Goal: Task Accomplishment & Management: Manage account settings

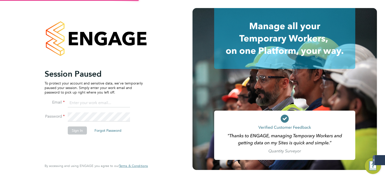
type input "mark.white@servicecare.org.uk"
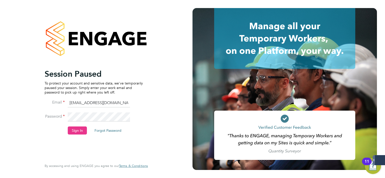
click at [66, 130] on li "Sign In Forgot Password" at bounding box center [94, 133] width 98 height 13
click at [70, 130] on button "Sign In" at bounding box center [77, 131] width 19 height 8
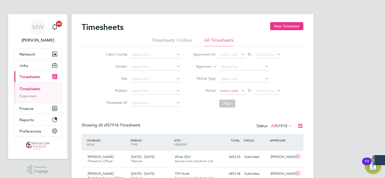
click at [232, 91] on span "Select date" at bounding box center [229, 91] width 18 height 5
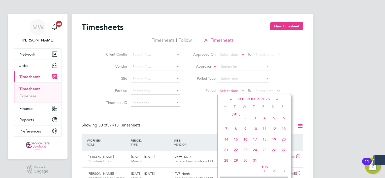
scroll to position [143, 0]
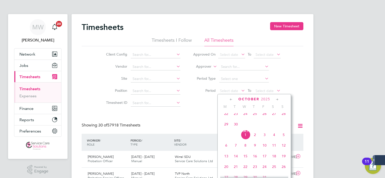
click at [229, 117] on span "22" at bounding box center [226, 114] width 10 height 10
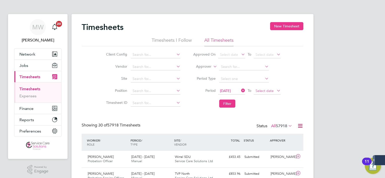
click at [264, 89] on span "Select date" at bounding box center [264, 91] width 18 height 5
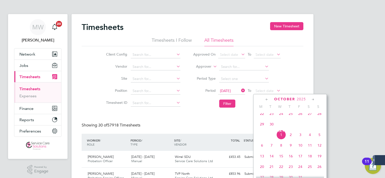
click at [320, 117] on span "28" at bounding box center [320, 114] width 10 height 10
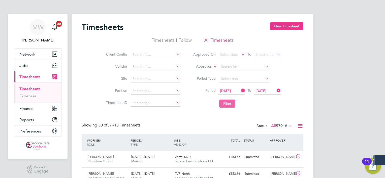
click at [230, 104] on button "Filter" at bounding box center [227, 104] width 16 height 8
click at [277, 128] on label "All 207" at bounding box center [284, 126] width 17 height 5
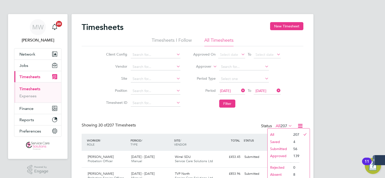
click at [279, 149] on li "Submitted" at bounding box center [279, 149] width 23 height 7
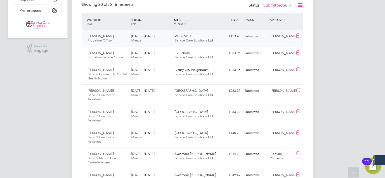
click at [181, 44] on div "Wirral SDU Service Care Solutions Ltd" at bounding box center [195, 38] width 44 height 13
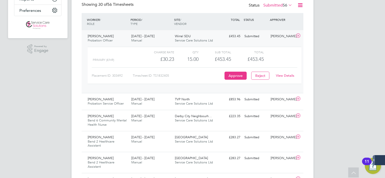
click at [284, 73] on div "View Details" at bounding box center [285, 76] width 25 height 8
click at [287, 77] on link "View Details" at bounding box center [285, 76] width 18 height 4
click at [182, 34] on div "Wirral SDU Service Care Solutions Ltd" at bounding box center [195, 38] width 44 height 13
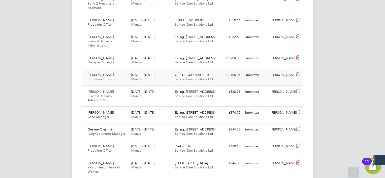
click at [223, 75] on div "£1,105.91 Submitted" at bounding box center [229, 75] width 26 height 8
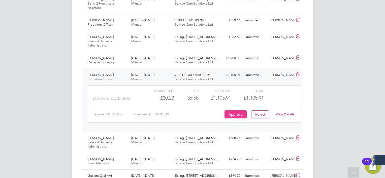
click at [288, 113] on link "View Details" at bounding box center [285, 114] width 18 height 4
click at [163, 78] on div "22 - 28 Sep 2025 Manual" at bounding box center [151, 77] width 44 height 13
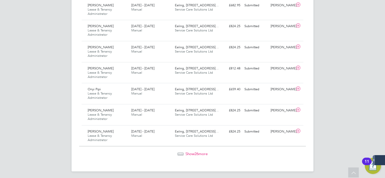
click at [193, 154] on span "Show 26 more" at bounding box center [196, 154] width 22 height 5
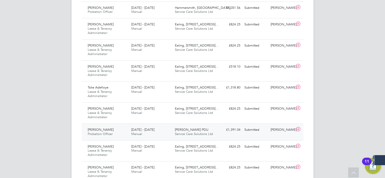
click at [161, 126] on div "22 - 28 Sep 2025 Manual" at bounding box center [151, 132] width 44 height 13
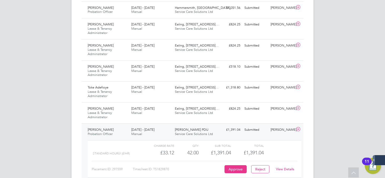
click at [282, 167] on link "View Details" at bounding box center [285, 169] width 18 height 4
click at [139, 132] on span "Manual" at bounding box center [136, 134] width 11 height 4
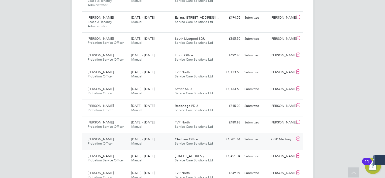
click at [161, 136] on div "22 - 28 Sep 2025 Manual" at bounding box center [151, 142] width 44 height 13
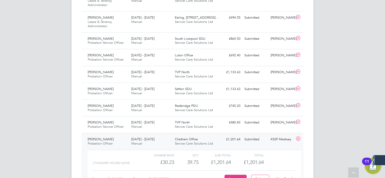
click at [280, 177] on link "View Details" at bounding box center [285, 179] width 18 height 4
click at [127, 140] on div "Emmanuel Ncube Probation Officer 22 - 28 Sep 2025" at bounding box center [108, 142] width 44 height 13
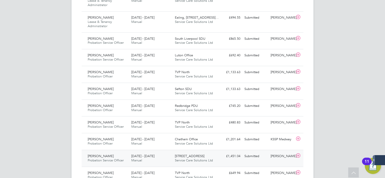
click at [129, 152] on div "22 - 28 Sep 2025 Manual" at bounding box center [151, 158] width 44 height 13
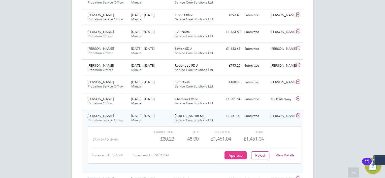
click at [295, 153] on div "View Details" at bounding box center [285, 156] width 25 height 8
click at [288, 153] on link "View Details" at bounding box center [285, 155] width 18 height 4
click at [285, 153] on link "View Details" at bounding box center [285, 155] width 18 height 4
click at [151, 115] on span "22 - 28 Sep 2025" at bounding box center [142, 116] width 23 height 4
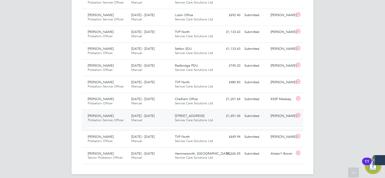
scroll to position [1071, 0]
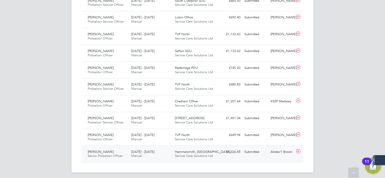
click at [167, 148] on div "22 - 28 Sep 2025 Manual" at bounding box center [151, 154] width 44 height 13
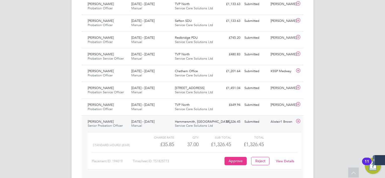
scroll to position [1117, 0]
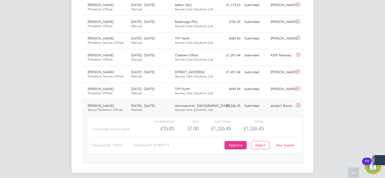
click at [284, 142] on div "View Details" at bounding box center [285, 146] width 25 height 8
click at [284, 143] on link "View Details" at bounding box center [285, 145] width 18 height 4
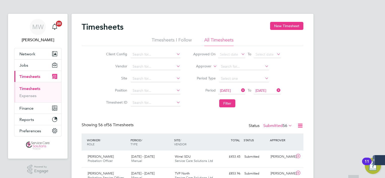
scroll to position [0, 0]
click at [200, 68] on label "Approver" at bounding box center [200, 66] width 23 height 5
click at [201, 70] on li "Worker" at bounding box center [199, 72] width 25 height 7
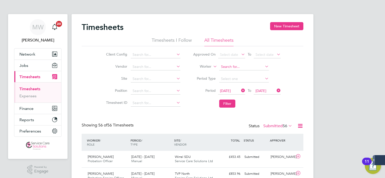
click at [231, 67] on input at bounding box center [244, 66] width 50 height 7
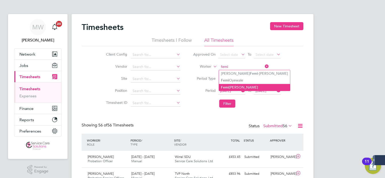
click at [242, 89] on li "Femi Williams" at bounding box center [254, 87] width 71 height 7
type input "Femi Williams"
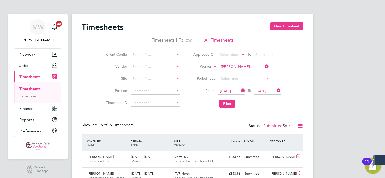
click at [240, 90] on icon at bounding box center [240, 90] width 0 height 7
click at [276, 91] on icon at bounding box center [276, 90] width 0 height 7
click at [229, 103] on button "Filter" at bounding box center [227, 104] width 16 height 8
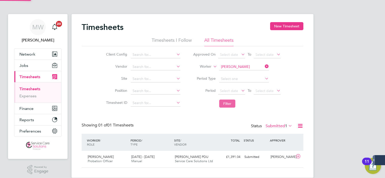
scroll to position [13, 44]
click at [269, 123] on div "Status Submitted 1" at bounding box center [272, 126] width 42 height 7
click at [269, 124] on label "Submitted 1" at bounding box center [279, 126] width 27 height 5
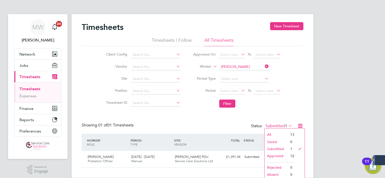
click at [278, 134] on li "All" at bounding box center [276, 134] width 23 height 7
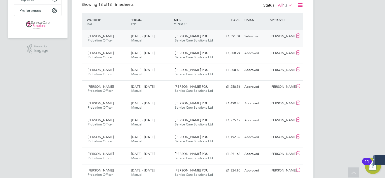
click at [219, 40] on div "£1,391.04 Submitted" at bounding box center [229, 36] width 26 height 8
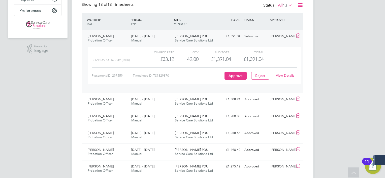
click at [293, 74] on link "View Details" at bounding box center [285, 76] width 18 height 4
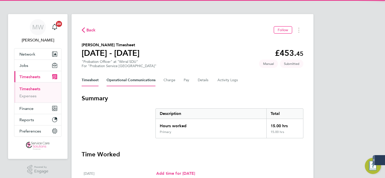
click at [124, 82] on Communications-tab "Operational Communications" at bounding box center [131, 80] width 49 height 12
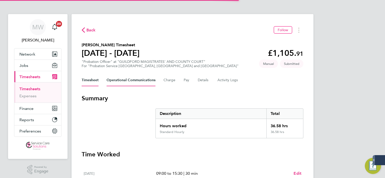
click at [133, 84] on Communications-tab "Operational Communications" at bounding box center [131, 80] width 49 height 12
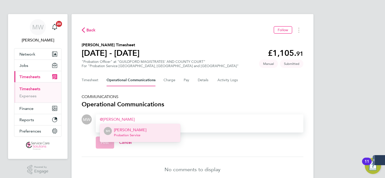
click at [138, 128] on p "[PERSON_NAME]" at bounding box center [130, 130] width 33 height 6
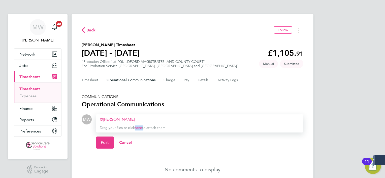
click at [138, 128] on link "here" at bounding box center [138, 128] width 7 height 4
click at [102, 142] on span "Post" at bounding box center [105, 142] width 8 height 5
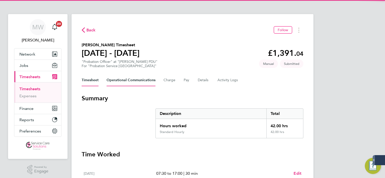
click at [128, 82] on Communications-tab "Operational Communications" at bounding box center [131, 80] width 49 height 12
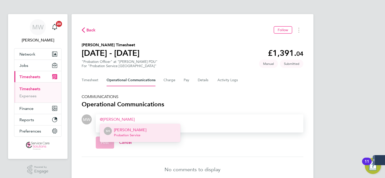
click at [141, 140] on li "SH Sarah Hennebry Probation Service" at bounding box center [140, 133] width 81 height 18
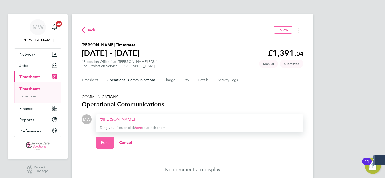
click at [108, 139] on button "Post" at bounding box center [105, 143] width 18 height 12
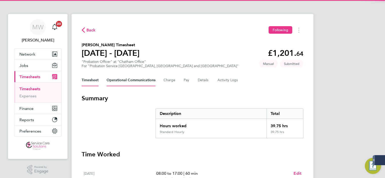
click at [113, 82] on Communications-tab "Operational Communications" at bounding box center [131, 80] width 49 height 12
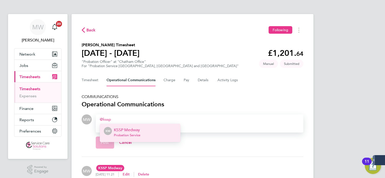
click at [141, 136] on li "KM KSSP Medway Probation Service" at bounding box center [140, 133] width 81 height 18
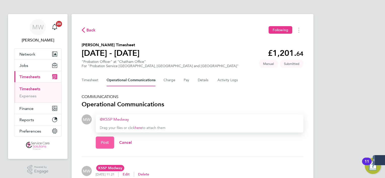
click at [107, 142] on span "Post" at bounding box center [105, 142] width 8 height 5
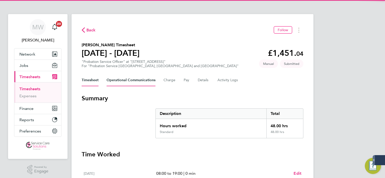
click at [122, 78] on Communications-tab "Operational Communications" at bounding box center [131, 80] width 49 height 12
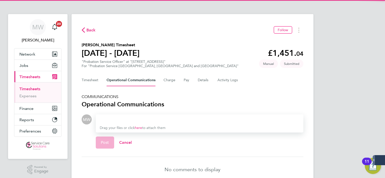
click at [128, 115] on div "Drag your files or click here to attach them" at bounding box center [200, 124] width 208 height 18
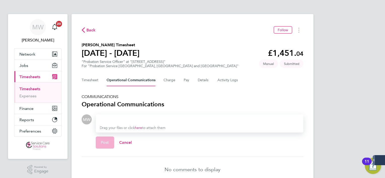
click at [129, 119] on div at bounding box center [200, 120] width 200 height 6
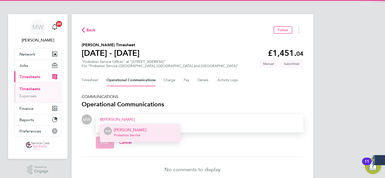
click at [133, 125] on li "AM Andrew Marriott Probation Service" at bounding box center [140, 133] width 81 height 18
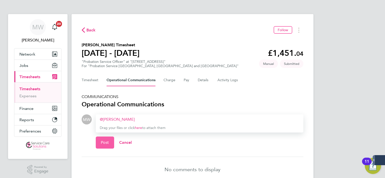
click at [104, 142] on span "Post" at bounding box center [105, 142] width 8 height 5
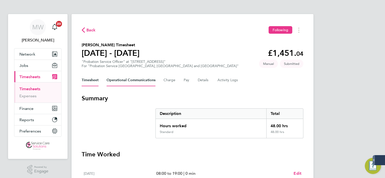
click at [122, 78] on Communications-tab "Operational Communications" at bounding box center [131, 80] width 49 height 12
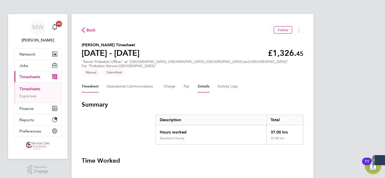
click at [200, 81] on button "Details" at bounding box center [204, 87] width 12 height 12
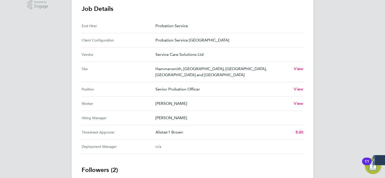
scroll to position [171, 0]
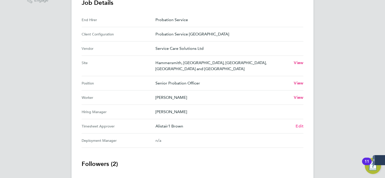
click at [297, 124] on span "Edit" at bounding box center [300, 126] width 8 height 5
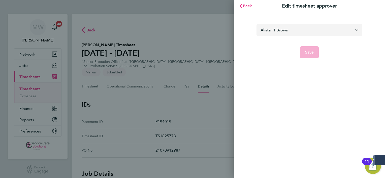
click at [289, 29] on input "Alistair1 Brown" at bounding box center [309, 30] width 106 height 12
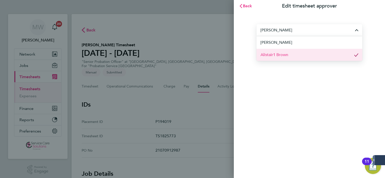
drag, startPoint x: 295, startPoint y: 33, endPoint x: 255, endPoint y: 31, distance: 40.3
click at [255, 31] on section "[PERSON_NAME] [PERSON_NAME] Alistair1 Brown Save" at bounding box center [309, 38] width 123 height 40
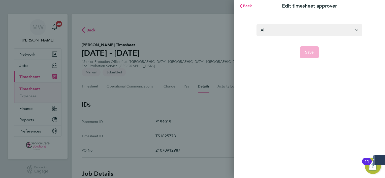
type input "A"
type input "@"
click at [249, 6] on span "Back" at bounding box center [247, 6] width 9 height 5
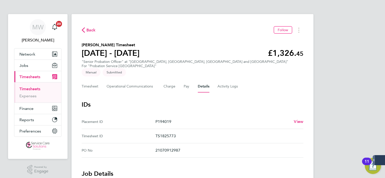
click at [207, 103] on section "IDs Placement ID P194019 View Timesheet ID TS1825773 PO No 21070912987" at bounding box center [193, 129] width 222 height 57
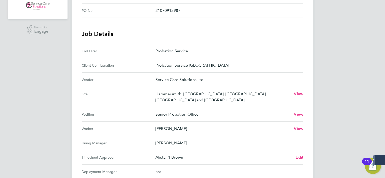
scroll to position [151, 0]
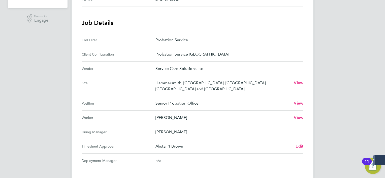
click at [304, 136] on div "Back Follow [PERSON_NAME] Timesheet [DATE] - [DATE] £1,326. 45 "Senior Probatio…" at bounding box center [193, 61] width 242 height 396
click at [299, 144] on span "Edit" at bounding box center [300, 146] width 8 height 5
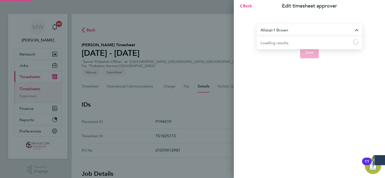
click at [285, 35] on input "Alistair1 Brown" at bounding box center [309, 30] width 106 height 12
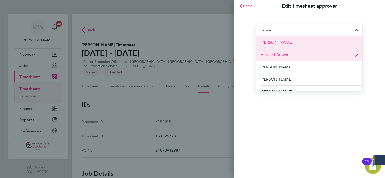
click at [286, 44] on span "[PERSON_NAME]" at bounding box center [277, 43] width 33 height 6
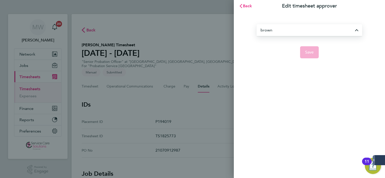
type input "[PERSON_NAME]"
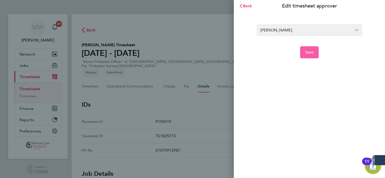
click at [303, 51] on button "Save" at bounding box center [309, 52] width 19 height 12
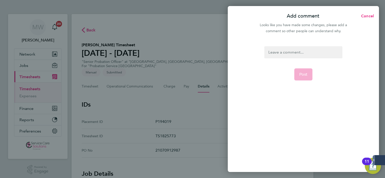
click at [301, 51] on div at bounding box center [303, 52] width 78 height 12
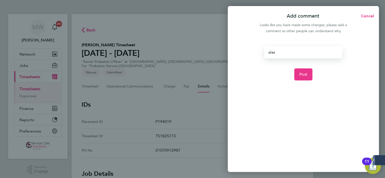
drag, startPoint x: 305, startPoint y: 48, endPoint x: 304, endPoint y: 62, distance: 14.6
click at [306, 49] on div "alas" at bounding box center [303, 52] width 78 height 12
click at [291, 54] on div "alas" at bounding box center [303, 52] width 78 height 12
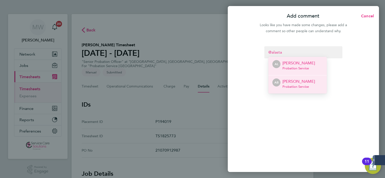
click at [295, 79] on p "[PERSON_NAME]" at bounding box center [298, 82] width 33 height 6
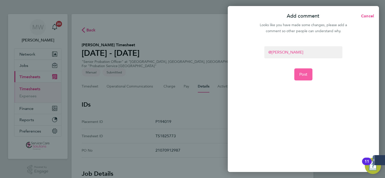
click at [304, 78] on button "Post" at bounding box center [303, 75] width 18 height 12
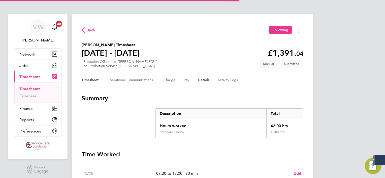
click at [198, 78] on button "Details" at bounding box center [204, 80] width 12 height 12
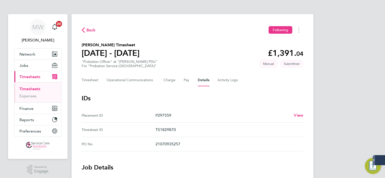
click at [214, 104] on section "IDs Placement ID P297559 View Timesheet ID TS1829870 PO No 21070935257" at bounding box center [193, 122] width 222 height 57
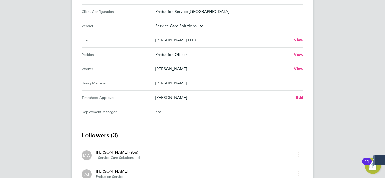
scroll to position [202, 0]
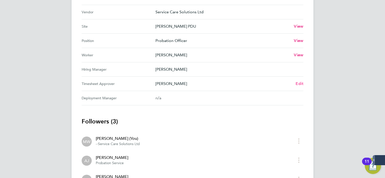
click at [298, 84] on span "Edit" at bounding box center [300, 83] width 8 height 5
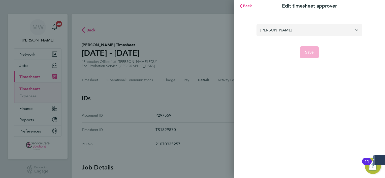
click at [279, 25] on input "[PERSON_NAME]" at bounding box center [309, 30] width 106 height 12
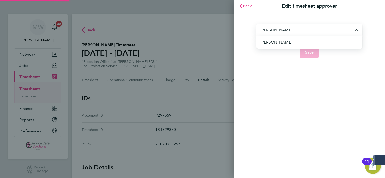
click at [281, 42] on span "[PERSON_NAME]" at bounding box center [276, 43] width 31 height 6
type input "[PERSON_NAME]"
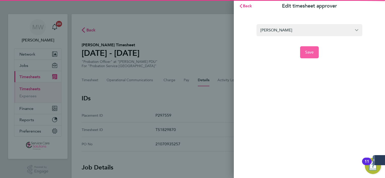
click at [312, 51] on span "Save" at bounding box center [309, 52] width 9 height 5
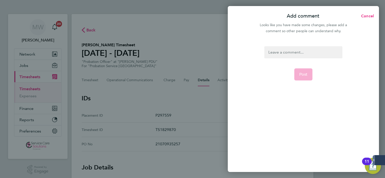
click at [293, 46] on div at bounding box center [303, 52] width 78 height 12
click at [293, 51] on div at bounding box center [303, 52] width 78 height 12
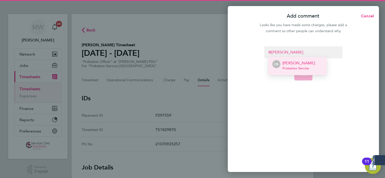
click at [297, 70] on span "Probation Service" at bounding box center [298, 69] width 33 height 4
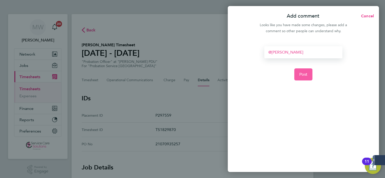
click at [304, 73] on span "Post" at bounding box center [303, 74] width 8 height 5
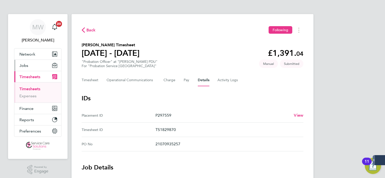
click at [38, 67] on button "Jobs" at bounding box center [37, 65] width 47 height 11
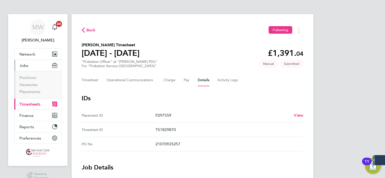
click at [40, 95] on ul "Positions Vacancies Placements" at bounding box center [37, 84] width 47 height 27
click at [34, 92] on link "Placements" at bounding box center [29, 91] width 21 height 5
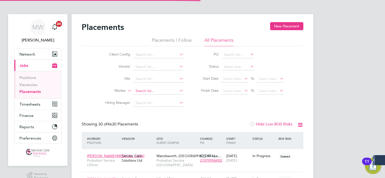
click at [141, 88] on input at bounding box center [159, 91] width 50 height 7
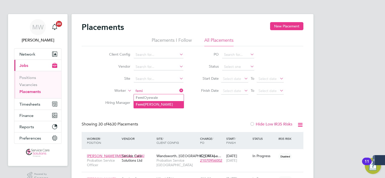
click at [156, 107] on li "Femi Williams" at bounding box center [159, 104] width 50 height 7
type input "Femi Williams"
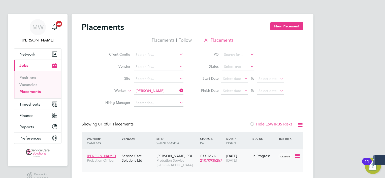
click at [170, 163] on span "Probation Service London" at bounding box center [176, 162] width 41 height 9
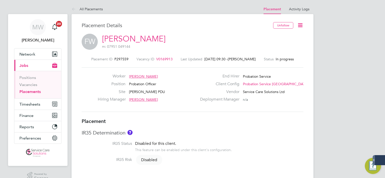
click at [302, 22] on icon at bounding box center [300, 25] width 6 height 6
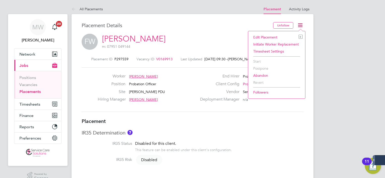
click at [302, 22] on icon at bounding box center [300, 25] width 6 height 6
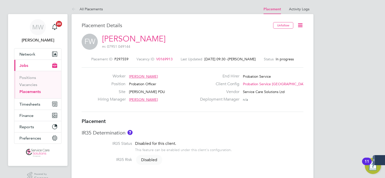
click at [300, 24] on icon at bounding box center [300, 25] width 6 height 6
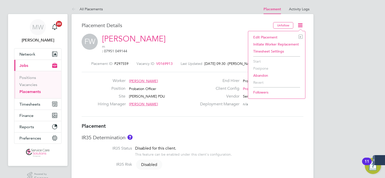
click at [281, 35] on li "Edit Placement e" at bounding box center [277, 37] width 52 height 7
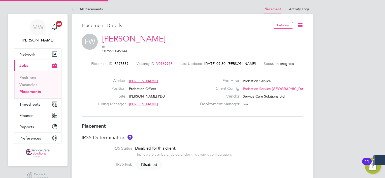
type input "[PERSON_NAME]"
type input "[DATE]"
type input "08:00"
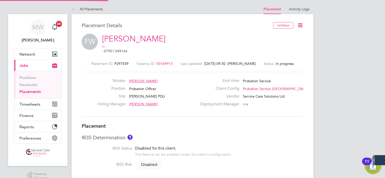
type input "18:00"
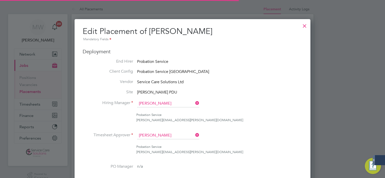
scroll to position [3, 3]
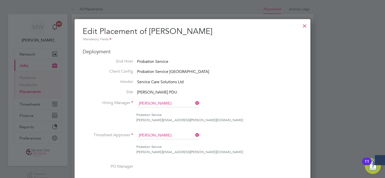
click at [194, 135] on icon at bounding box center [194, 135] width 0 height 7
click at [174, 138] on input at bounding box center [168, 136] width 62 height 8
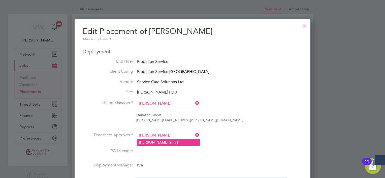
click at [172, 142] on li "[PERSON_NAME] ll" at bounding box center [168, 142] width 62 height 7
type input "[PERSON_NAME]"
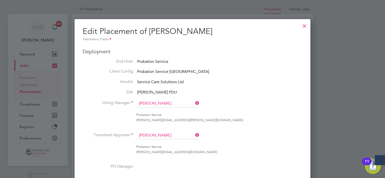
click at [233, 130] on ul "End Hirer Probation Service Client Config Probation Service London Vendor Servi…" at bounding box center [193, 149] width 220 height 181
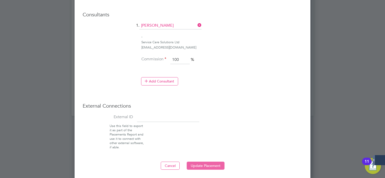
click at [205, 166] on button "Update Placement" at bounding box center [206, 166] width 38 height 8
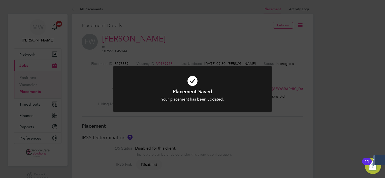
click at [200, 152] on div "Placement Saved Your placement has been updated. Cancel Okay" at bounding box center [192, 89] width 385 height 178
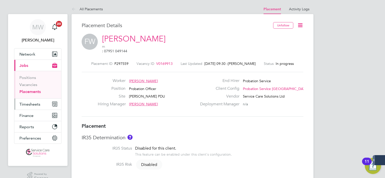
click at [36, 100] on button "Timesheets" at bounding box center [37, 104] width 47 height 11
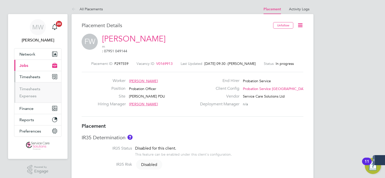
click at [35, 77] on span "Timesheets" at bounding box center [29, 77] width 21 height 5
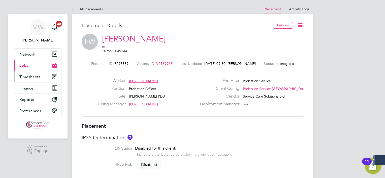
click at [35, 79] on span "Timesheets" at bounding box center [29, 77] width 21 height 5
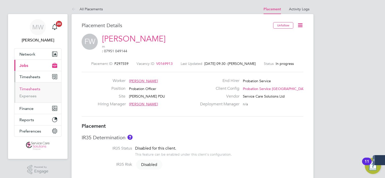
click at [36, 87] on link "Timesheets" at bounding box center [29, 89] width 21 height 5
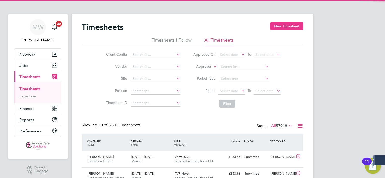
scroll to position [17, 44]
click at [205, 69] on label "Approver" at bounding box center [200, 66] width 23 height 5
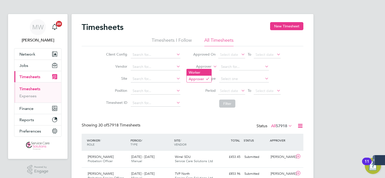
click at [204, 71] on li "Worker" at bounding box center [199, 72] width 25 height 7
click at [226, 62] on li "Worker" at bounding box center [237, 67] width 100 height 12
click at [227, 65] on input at bounding box center [244, 66] width 50 height 7
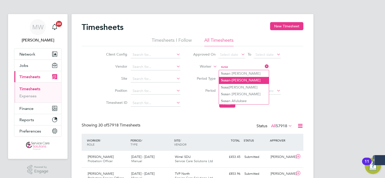
click at [240, 82] on li "Susa n-Anne Williams" at bounding box center [244, 80] width 50 height 7
type input "Susan-Anne Williams"
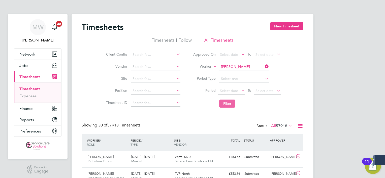
click at [229, 102] on button "Filter" at bounding box center [227, 104] width 16 height 8
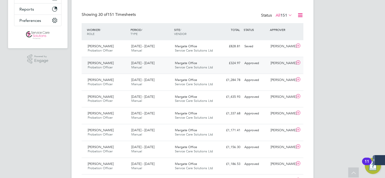
click at [236, 71] on div "Susan-Anne Williams Probation Officer 22 - 28 Sep 2025 22 - 28 Sep 2025 Manual …" at bounding box center [193, 65] width 222 height 17
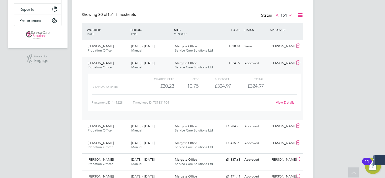
click at [250, 65] on div "Approved" at bounding box center [255, 63] width 26 height 8
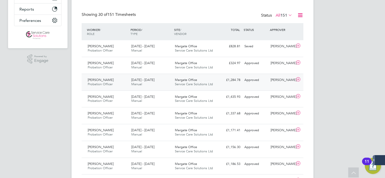
click at [234, 79] on div "£1,284.78 Approved" at bounding box center [229, 80] width 26 height 8
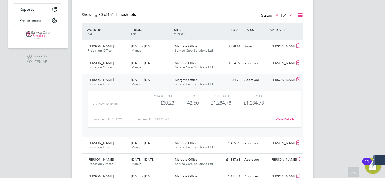
click at [278, 119] on link "View Details" at bounding box center [285, 119] width 18 height 4
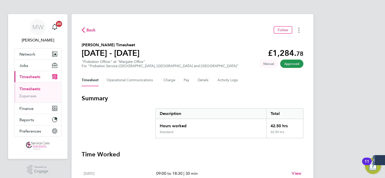
click at [302, 29] on button "Timesheets Menu" at bounding box center [298, 30] width 9 height 8
click at [280, 41] on link "Download timesheet" at bounding box center [273, 41] width 60 height 10
